Goal: Task Accomplishment & Management: Manage account settings

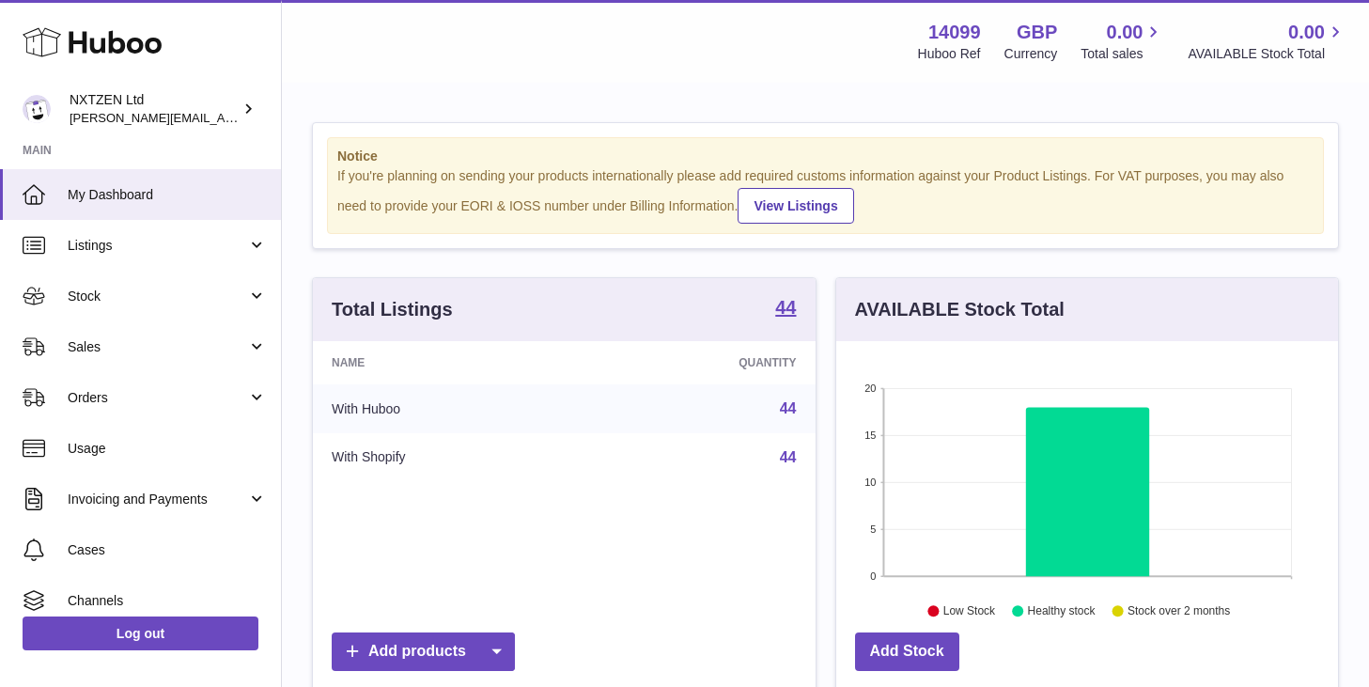
scroll to position [293, 502]
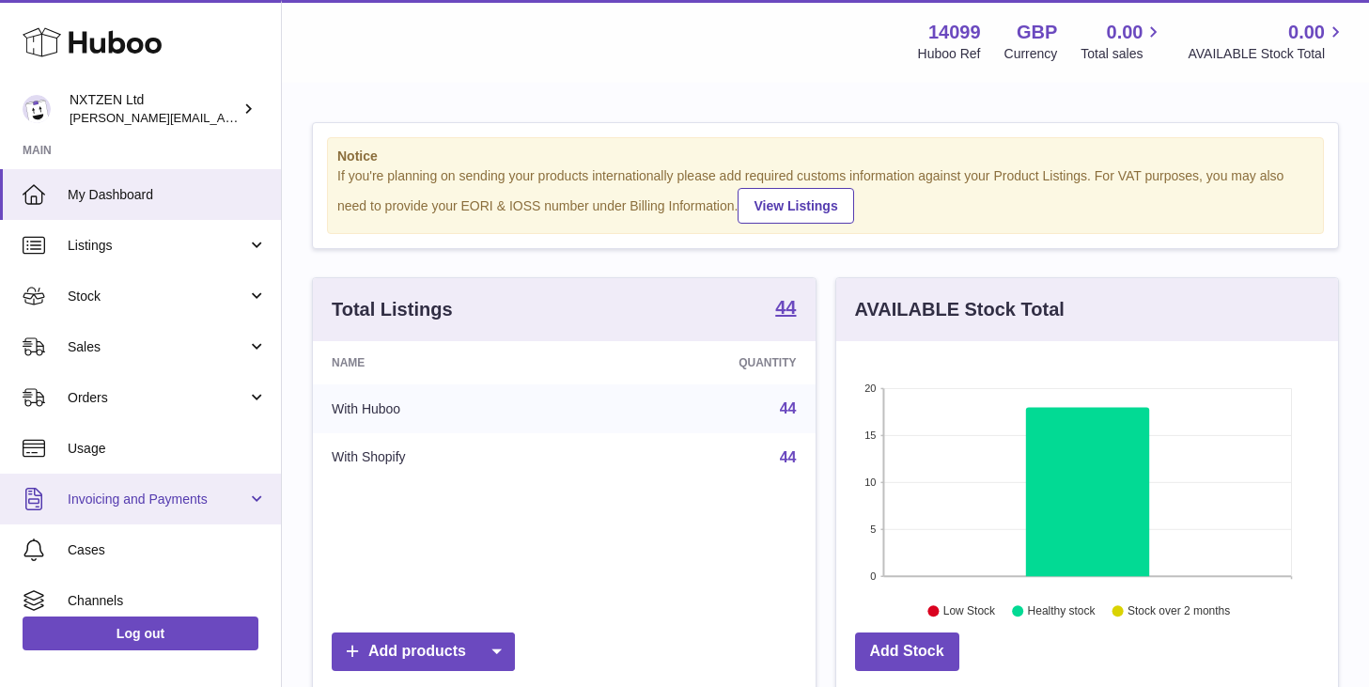
click at [255, 492] on link "Invoicing and Payments" at bounding box center [140, 498] width 281 height 51
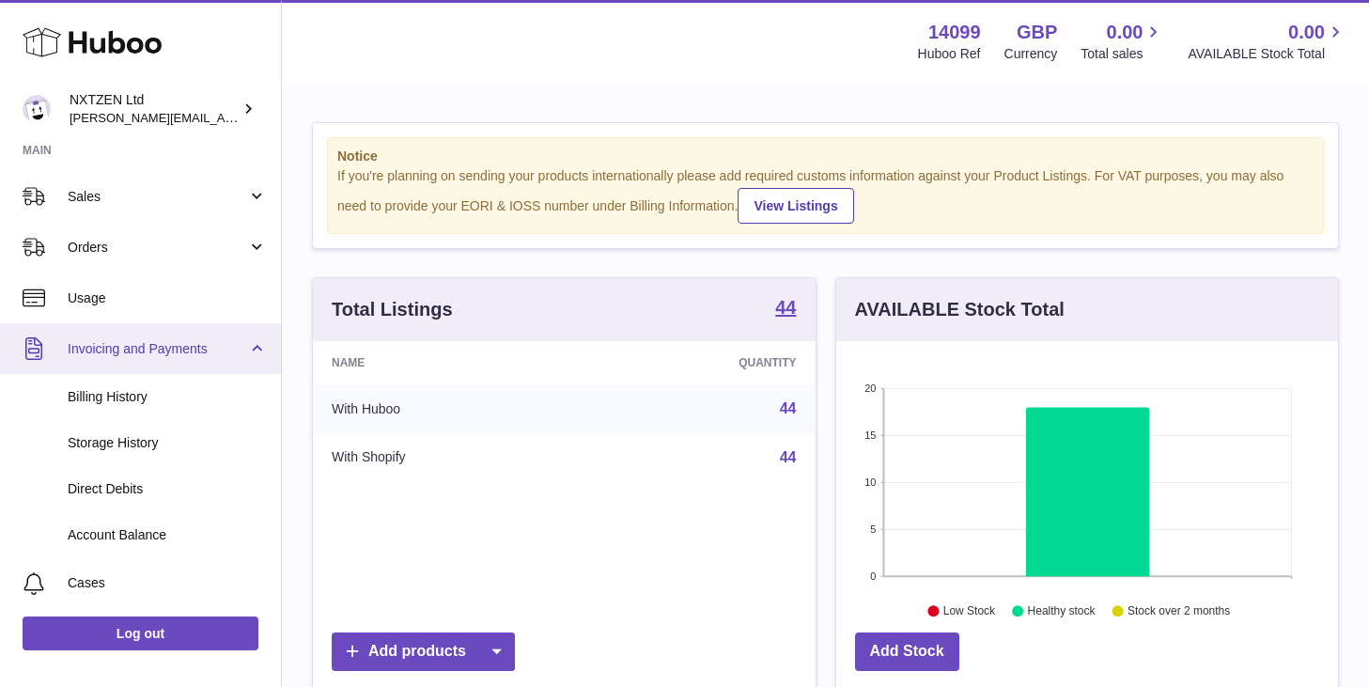
scroll to position [168, 0]
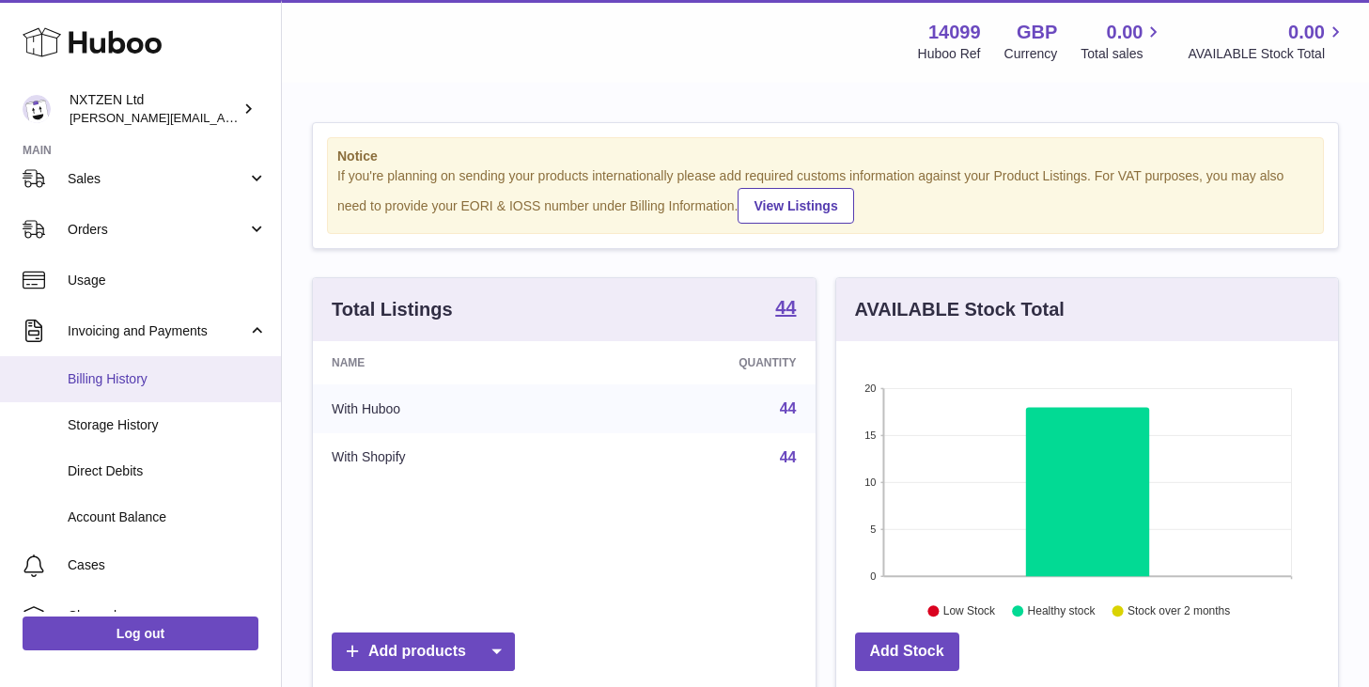
click at [131, 375] on span "Billing History" at bounding box center [167, 379] width 199 height 18
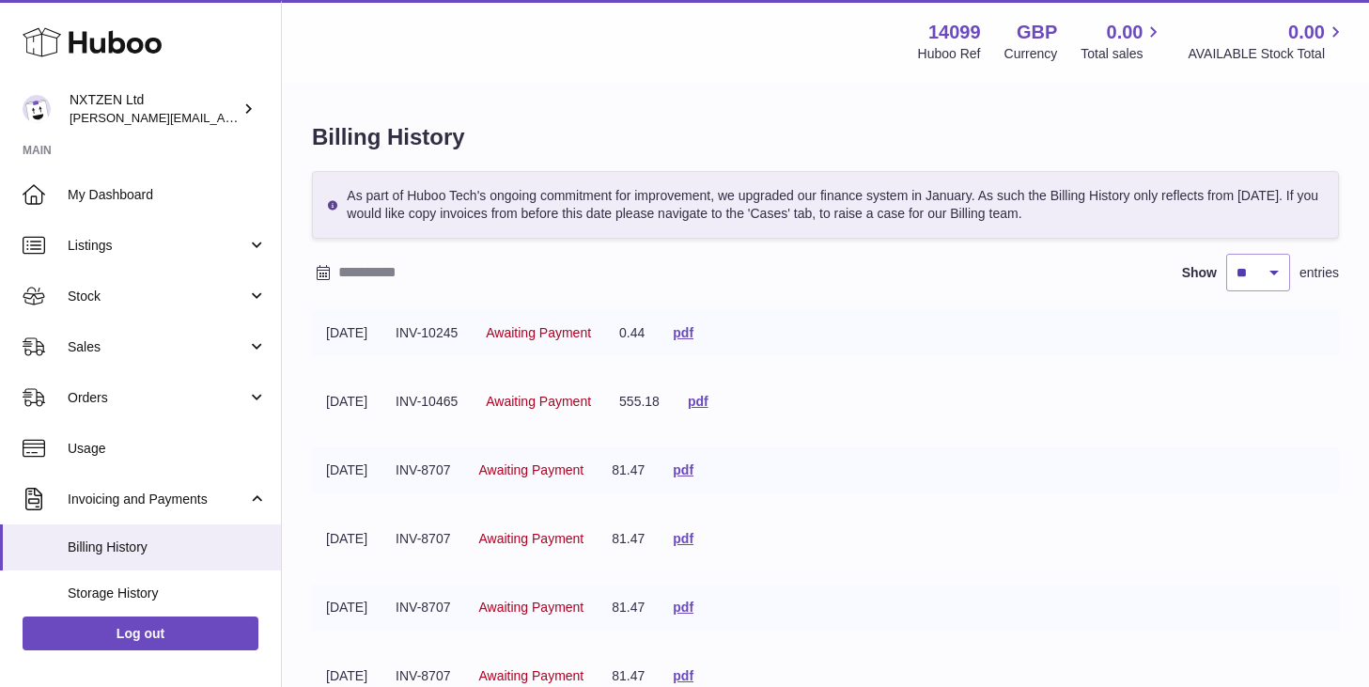
click at [333, 204] on icon at bounding box center [332, 204] width 9 height 9
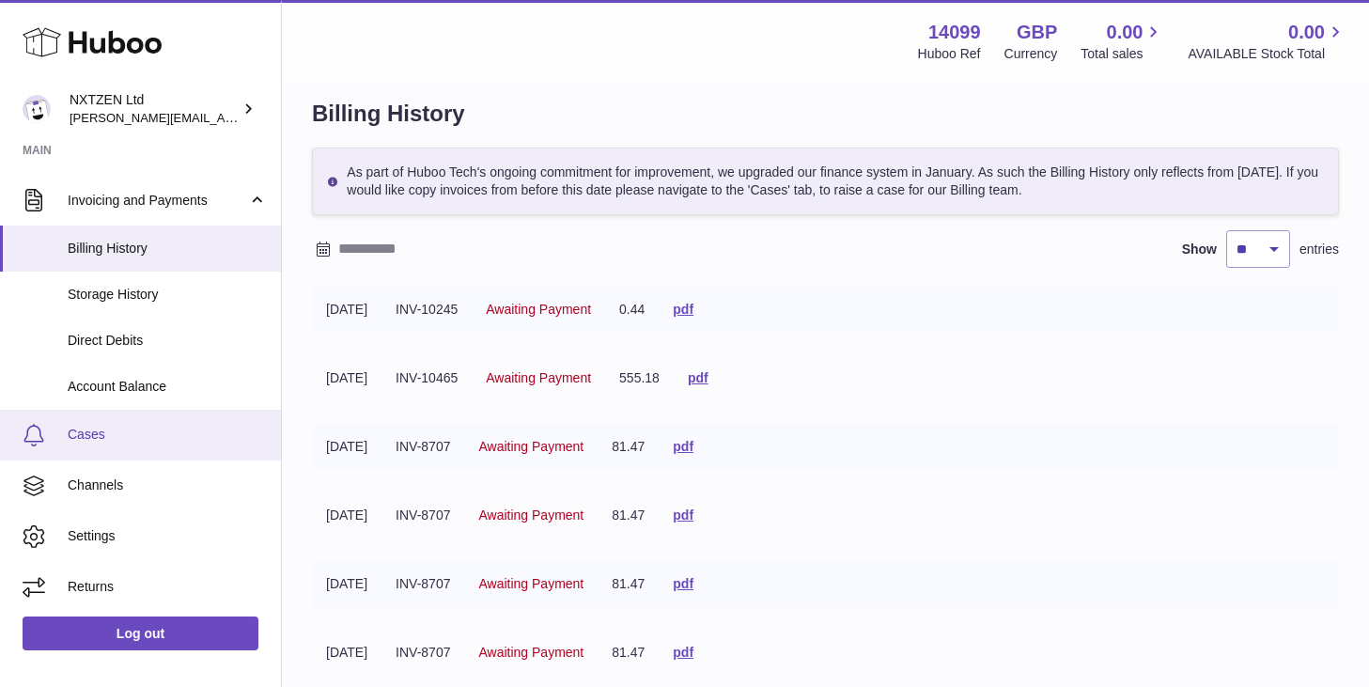
scroll to position [281, 0]
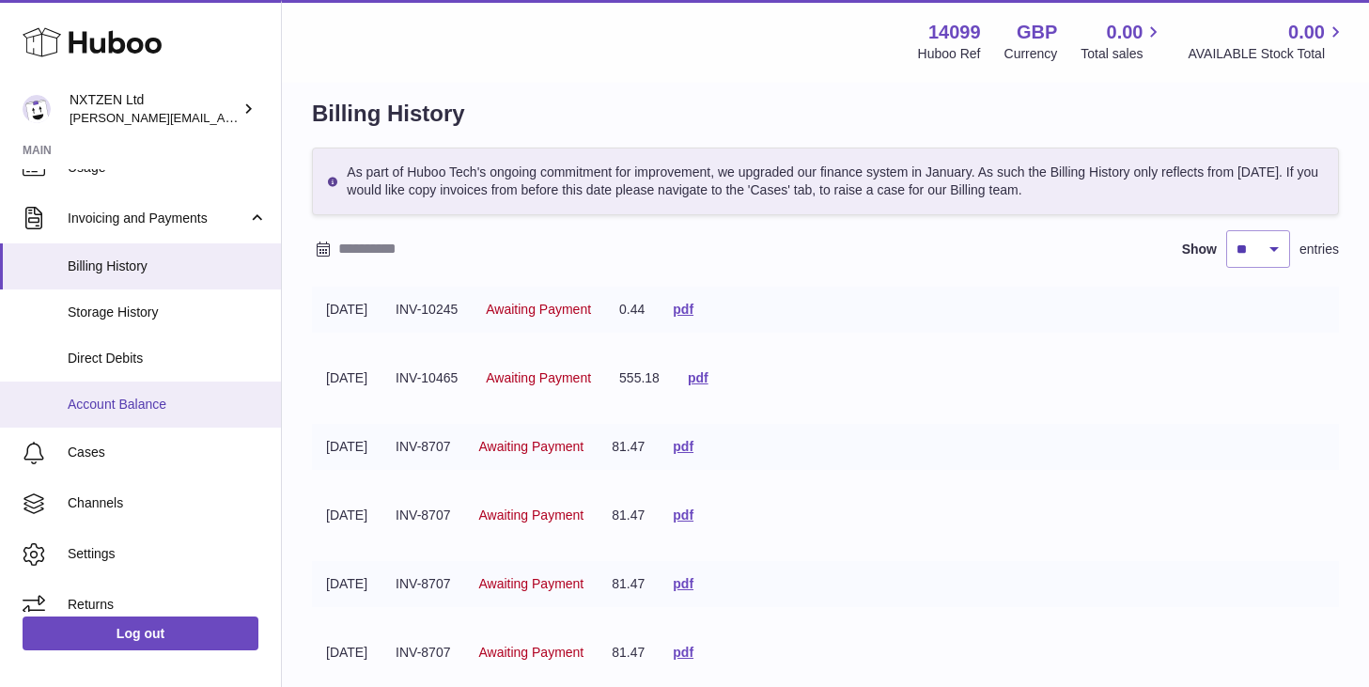
click at [117, 410] on span "Account Balance" at bounding box center [167, 404] width 199 height 18
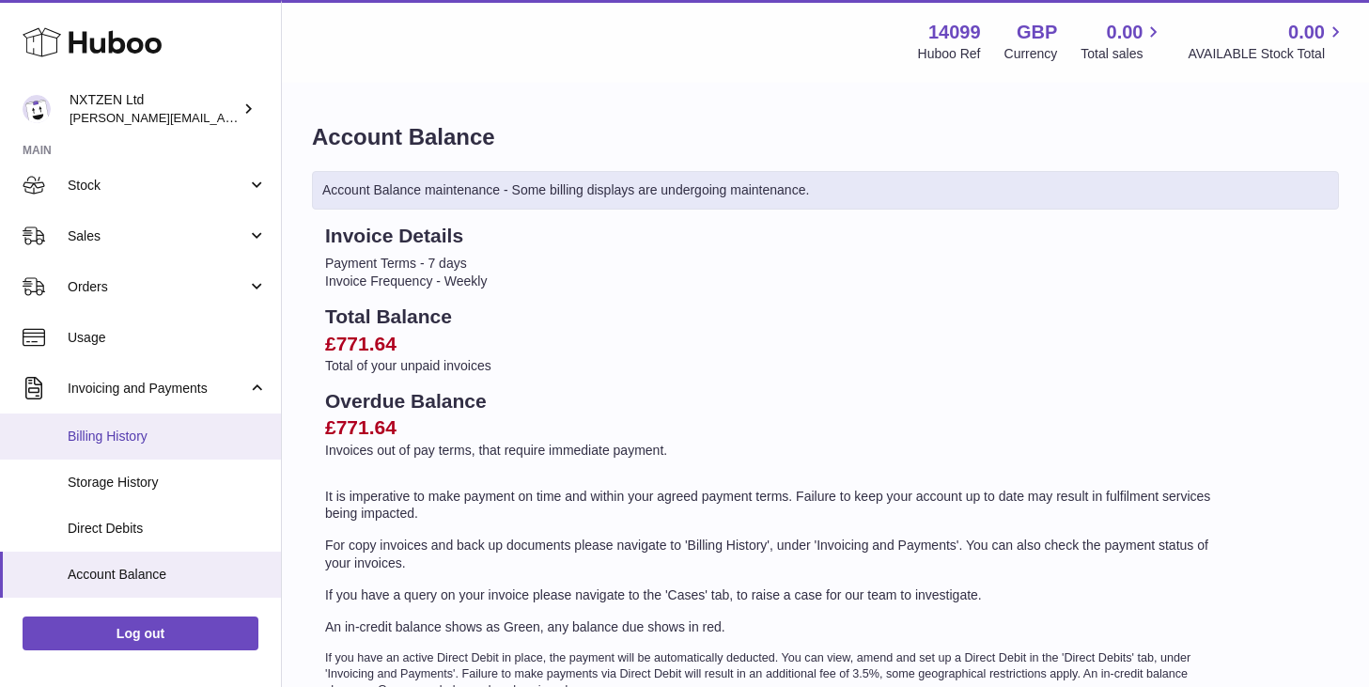
scroll to position [113, 0]
click at [139, 437] on span "Billing History" at bounding box center [167, 435] width 199 height 18
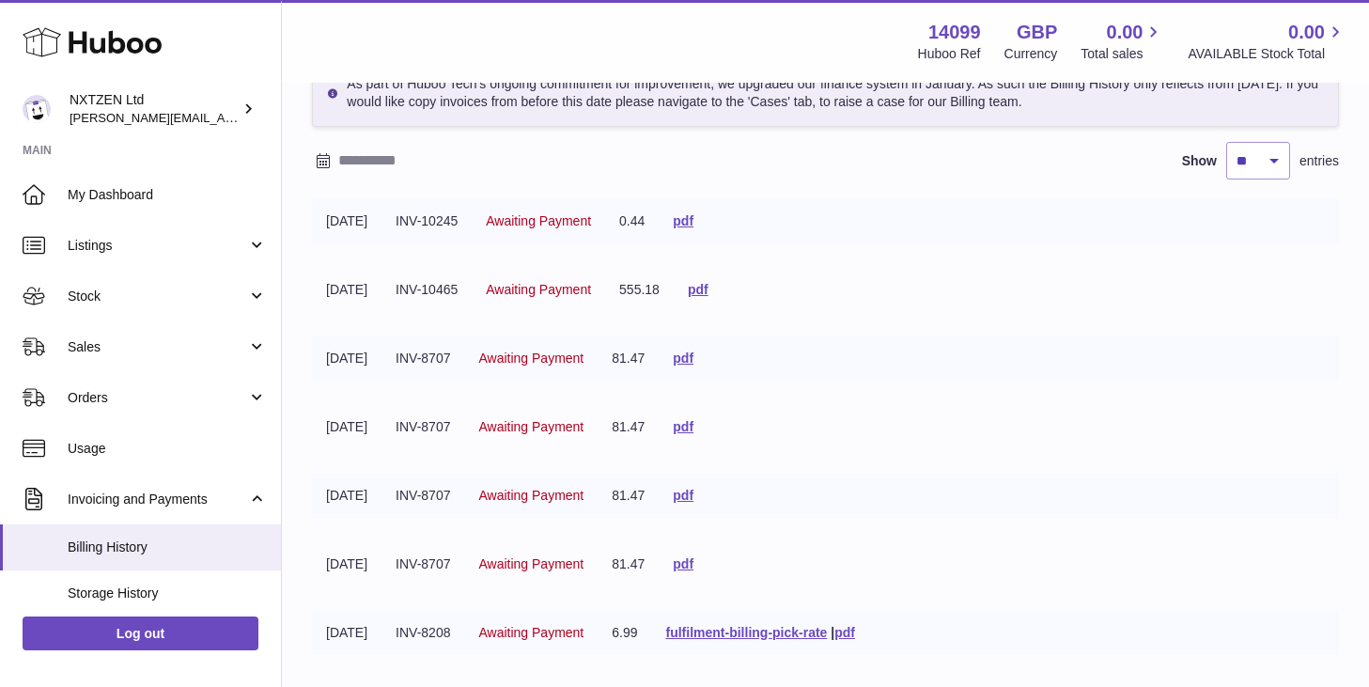
scroll to position [115, 0]
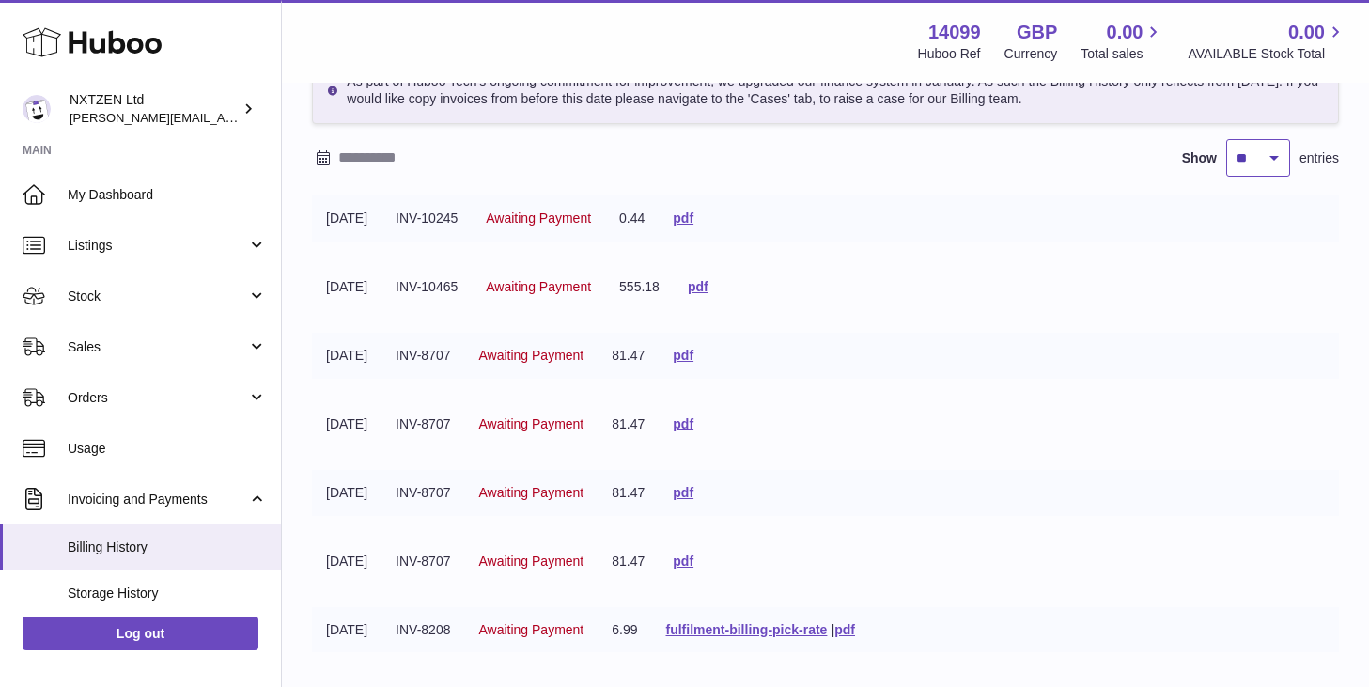
click at [1256, 165] on select "** ** ** ***" at bounding box center [1258, 158] width 64 height 38
select select "***"
